Goal: Use online tool/utility: Utilize a website feature to perform a specific function

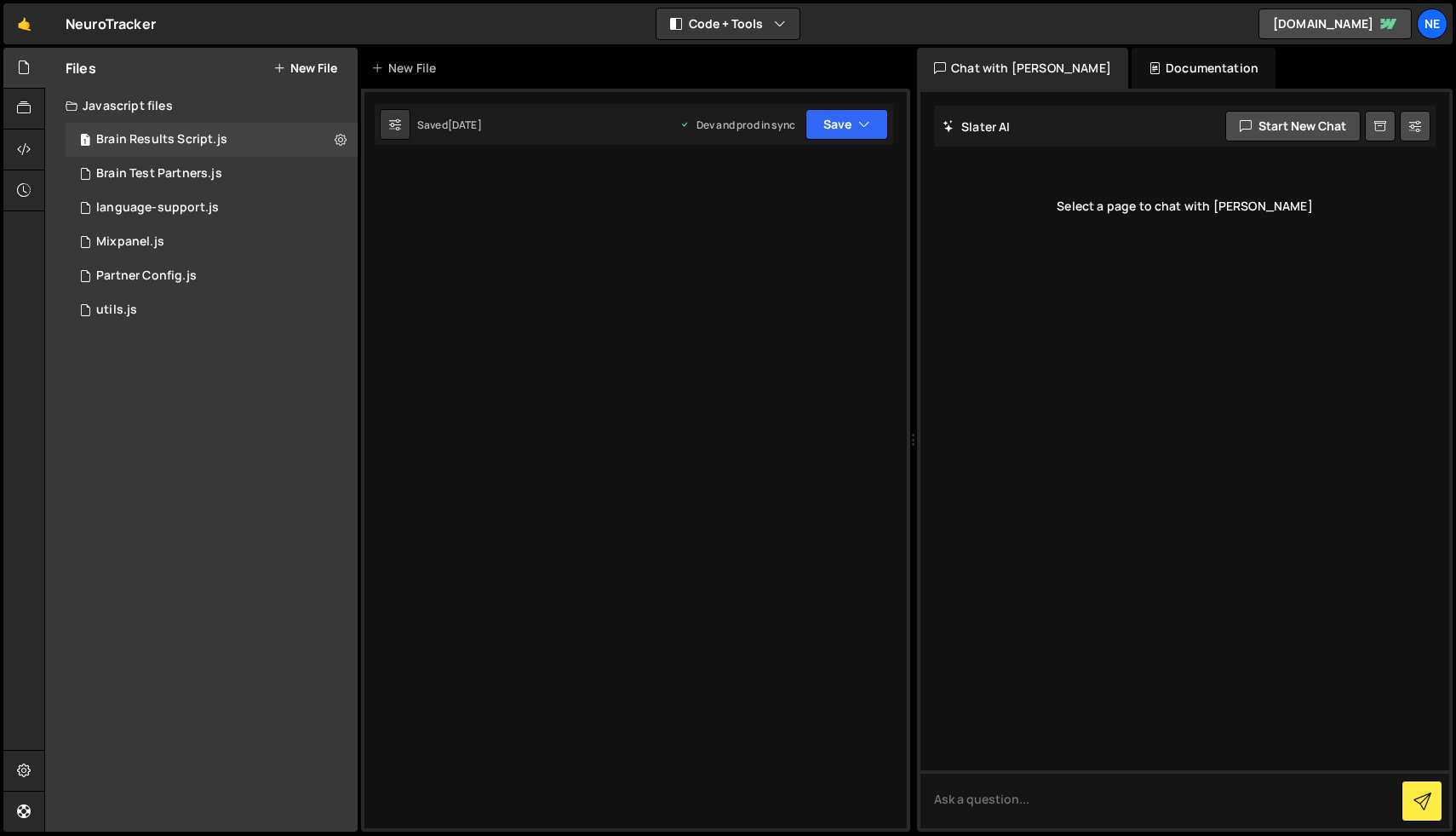
click at [1167, 63] on div "Documentation" at bounding box center [1203, 68] width 144 height 41
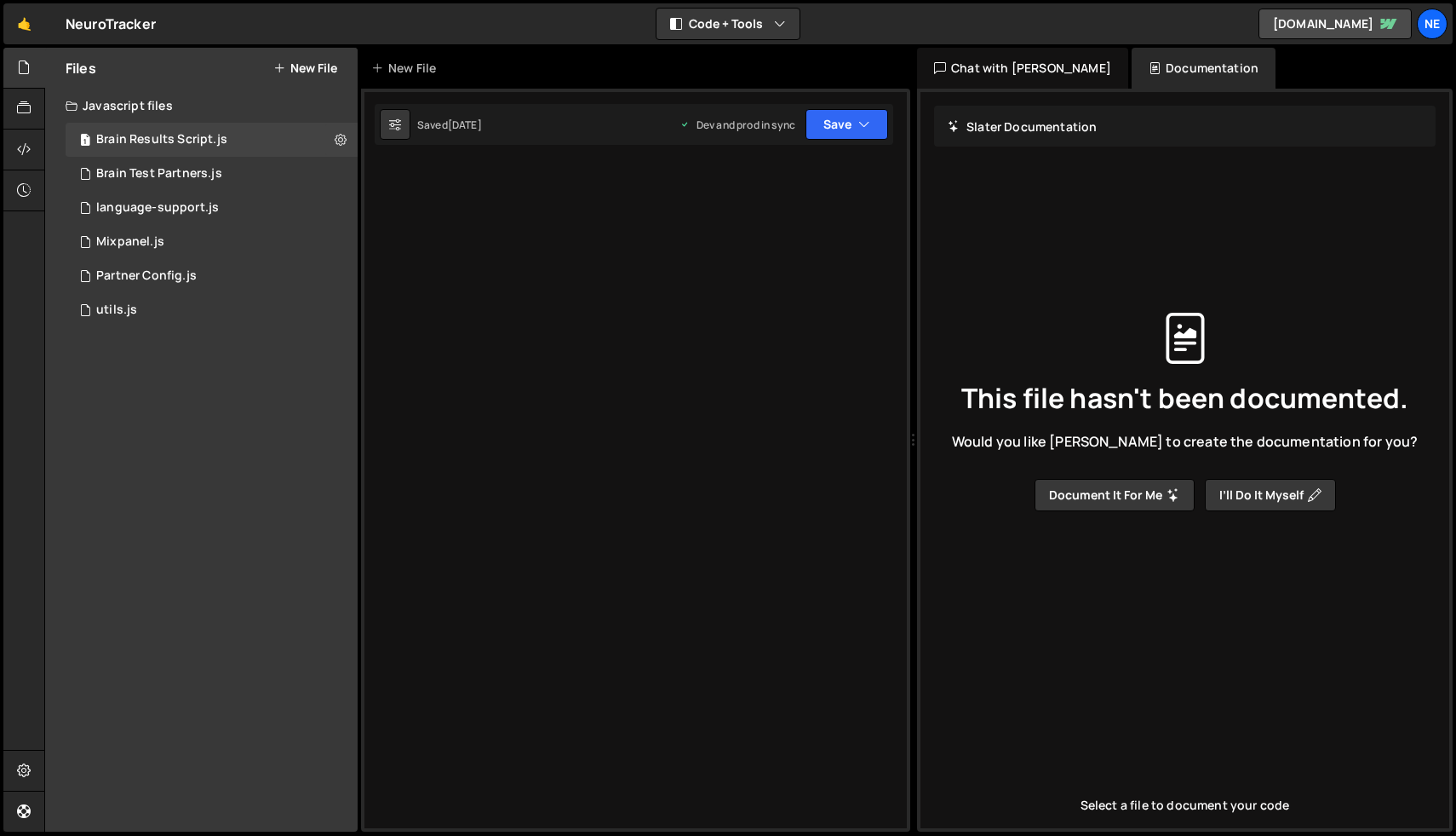
click at [1030, 74] on div "Chat with [PERSON_NAME]" at bounding box center [1022, 68] width 212 height 41
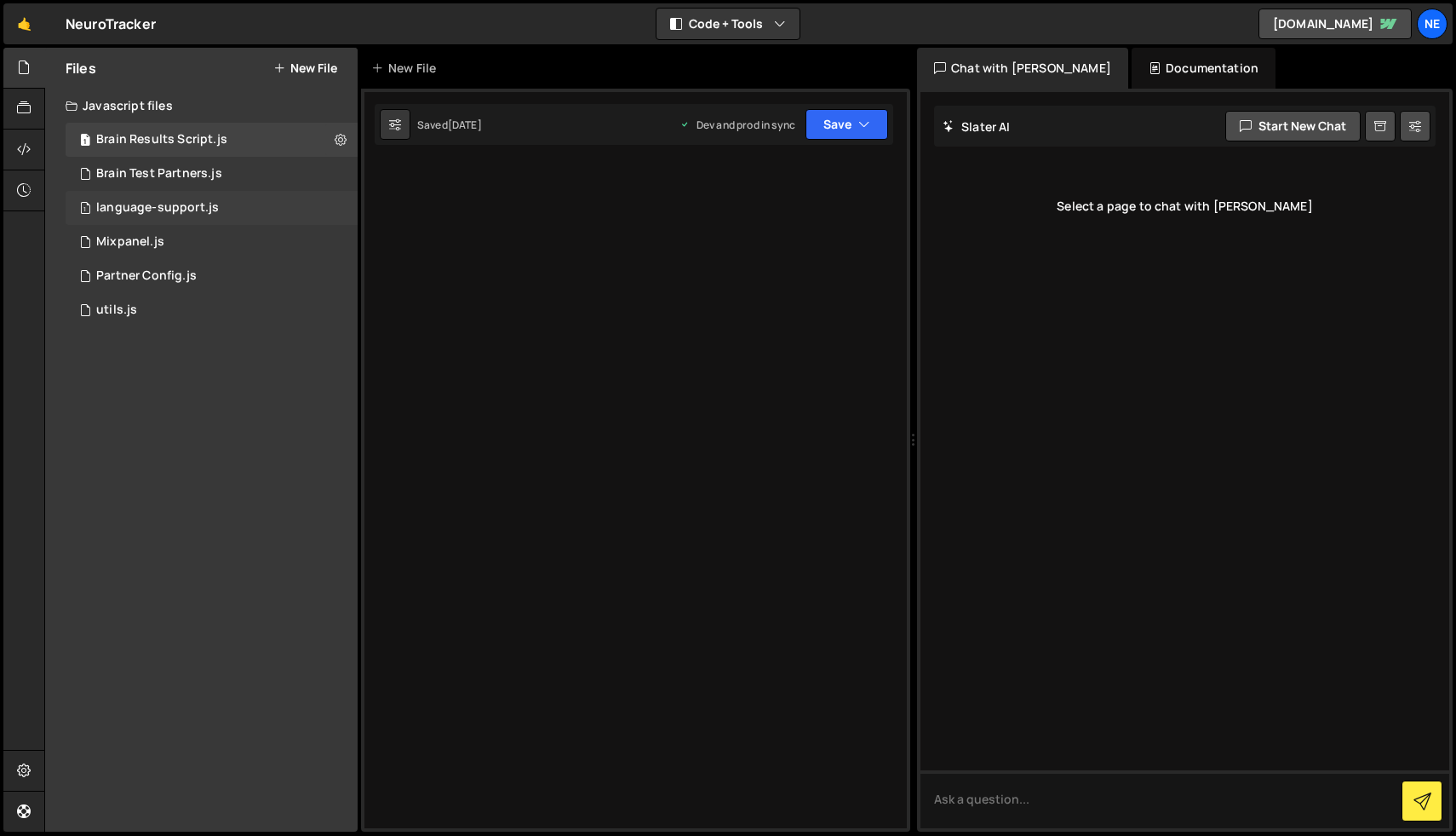
click at [183, 211] on div "language-support.js" at bounding box center [158, 208] width 123 height 15
click at [163, 263] on div "1 Partner Config.js 0" at bounding box center [211, 276] width 292 height 34
click at [175, 241] on div "1 Mixpanel.js 0" at bounding box center [211, 242] width 292 height 34
click at [171, 278] on div "Partner Config.js" at bounding box center [146, 276] width 101 height 15
click at [383, 124] on button at bounding box center [395, 124] width 31 height 31
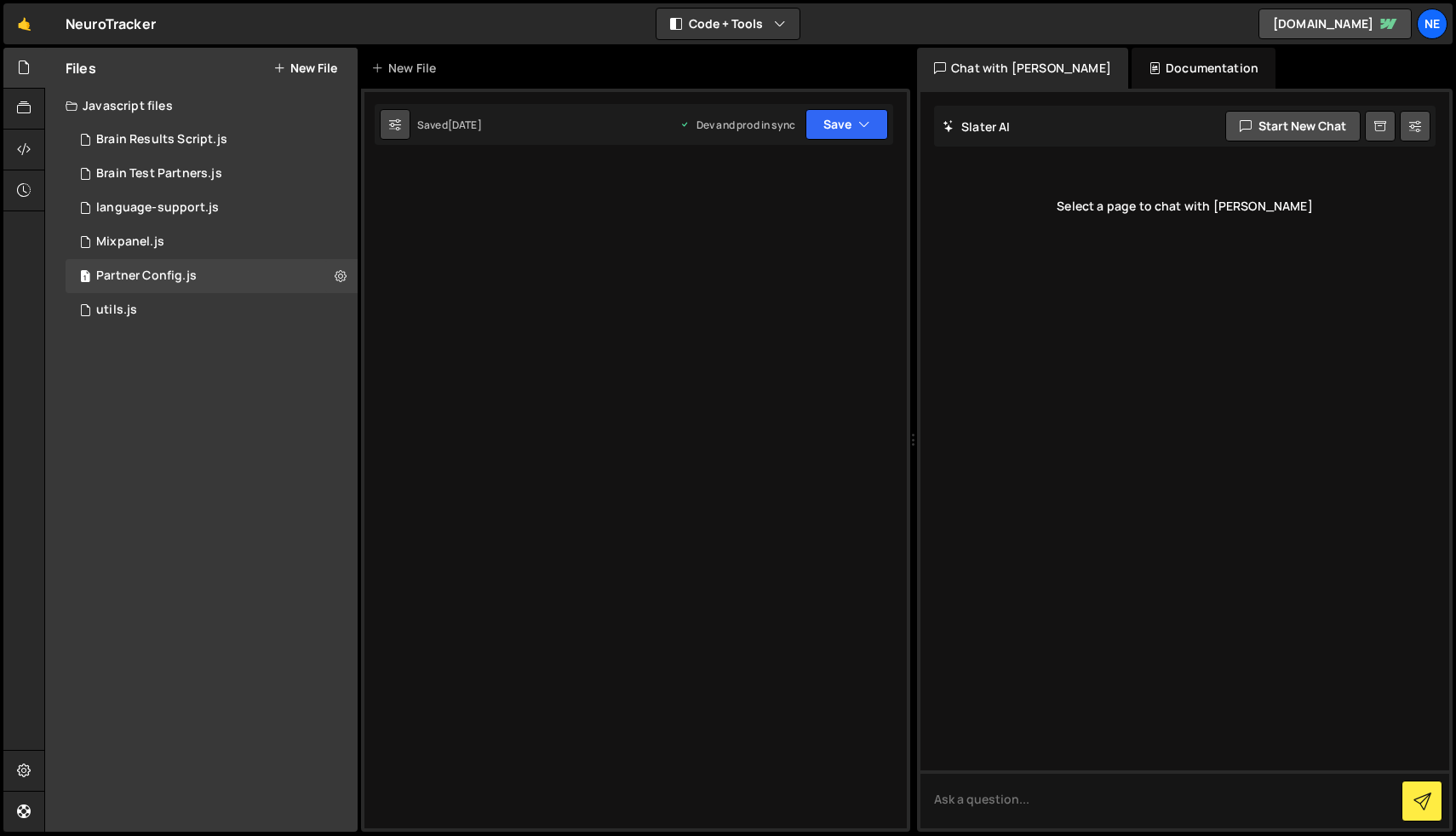
select select "editor"
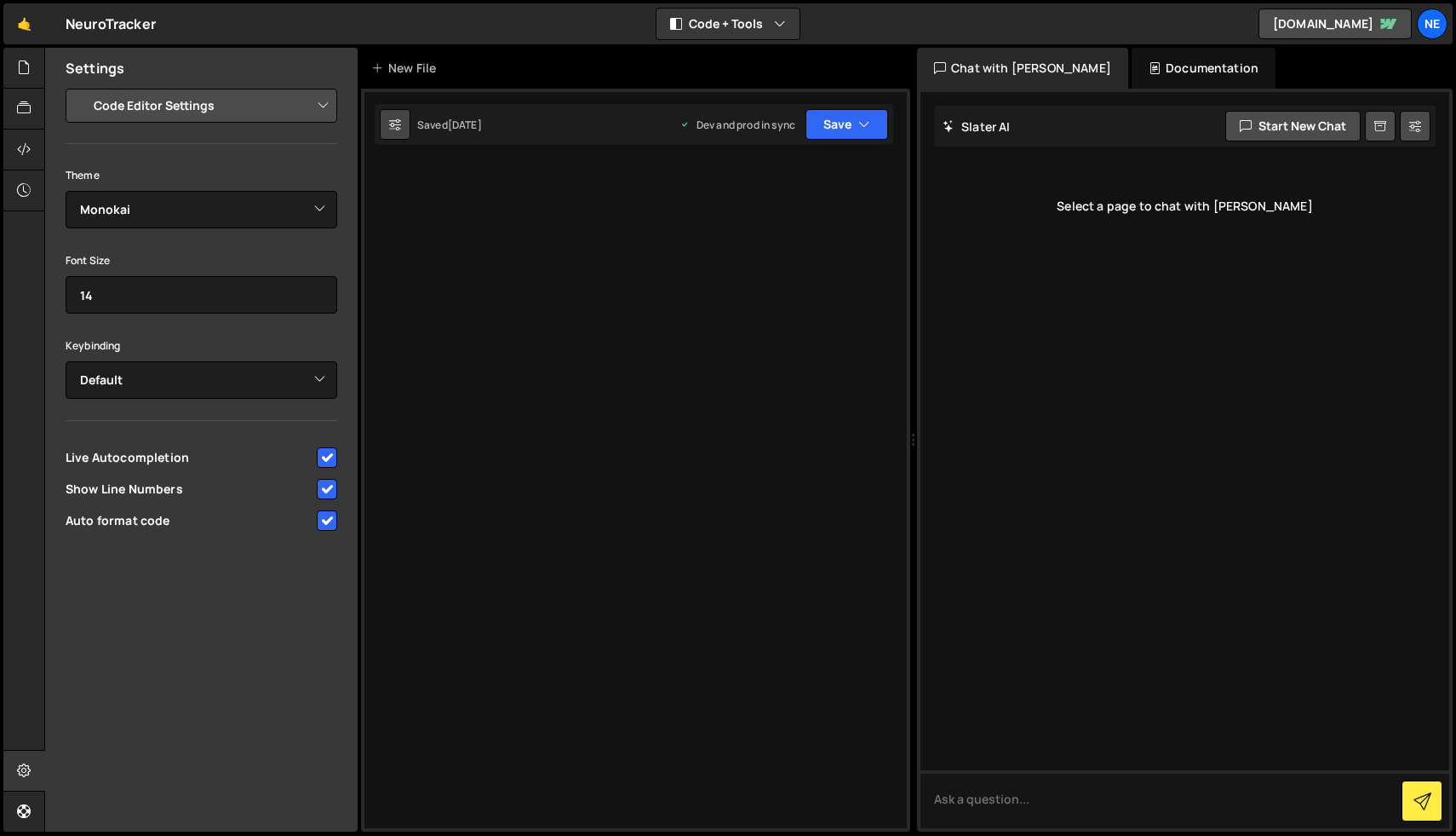
click at [396, 124] on icon at bounding box center [394, 124] width 11 height 17
click at [303, 106] on select "Project Settings Code Editor Settings Chat Settings" at bounding box center [205, 105] width 250 height 37
click at [17, 64] on icon at bounding box center [24, 67] width 13 height 19
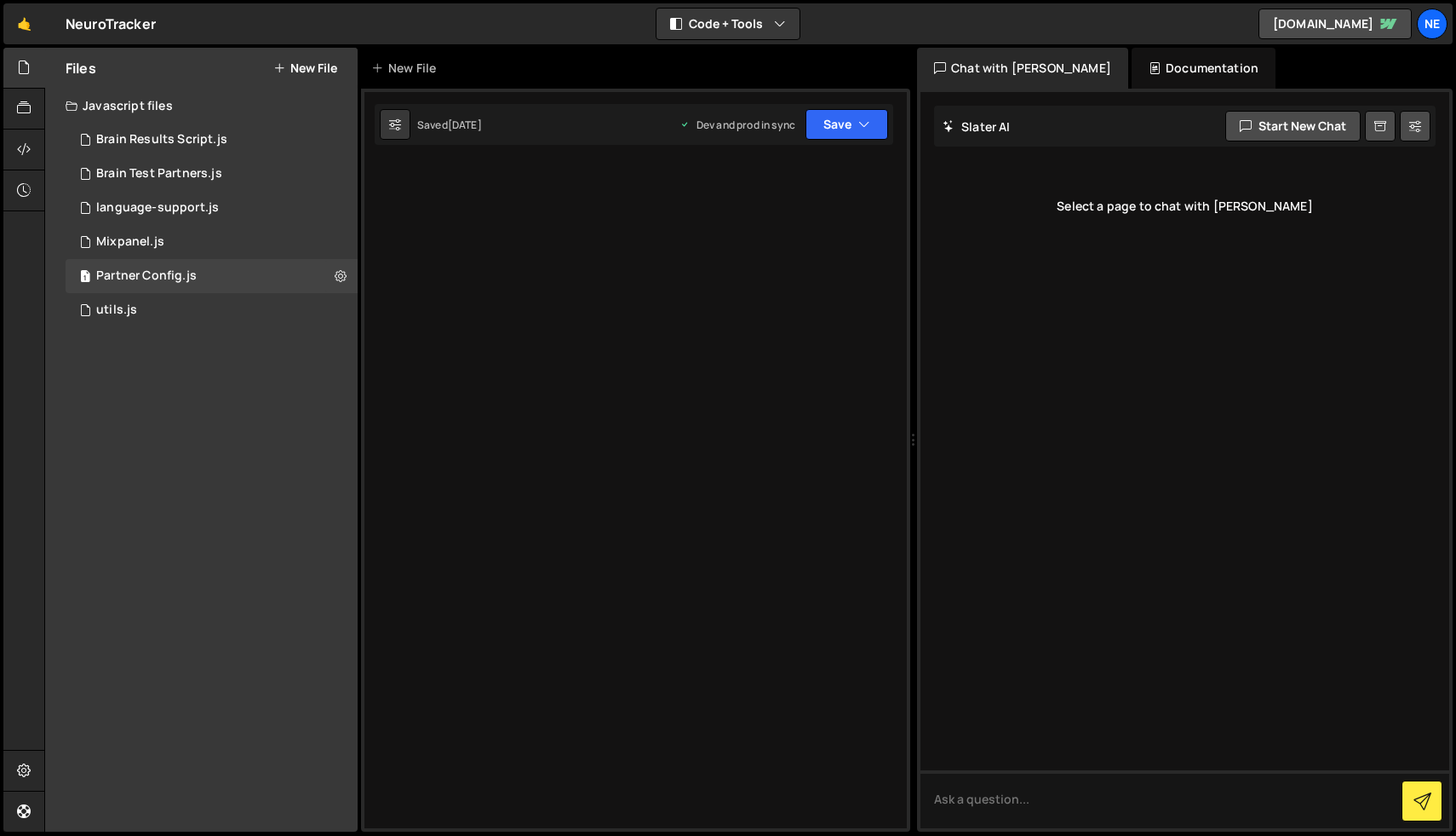
click at [271, 29] on div "🤙 NeuroTracker ⚠️ Code is being edited in another browser Code + Tools Code Onl…" at bounding box center [728, 24] width 1449 height 41
